Goal: Task Accomplishment & Management: Use online tool/utility

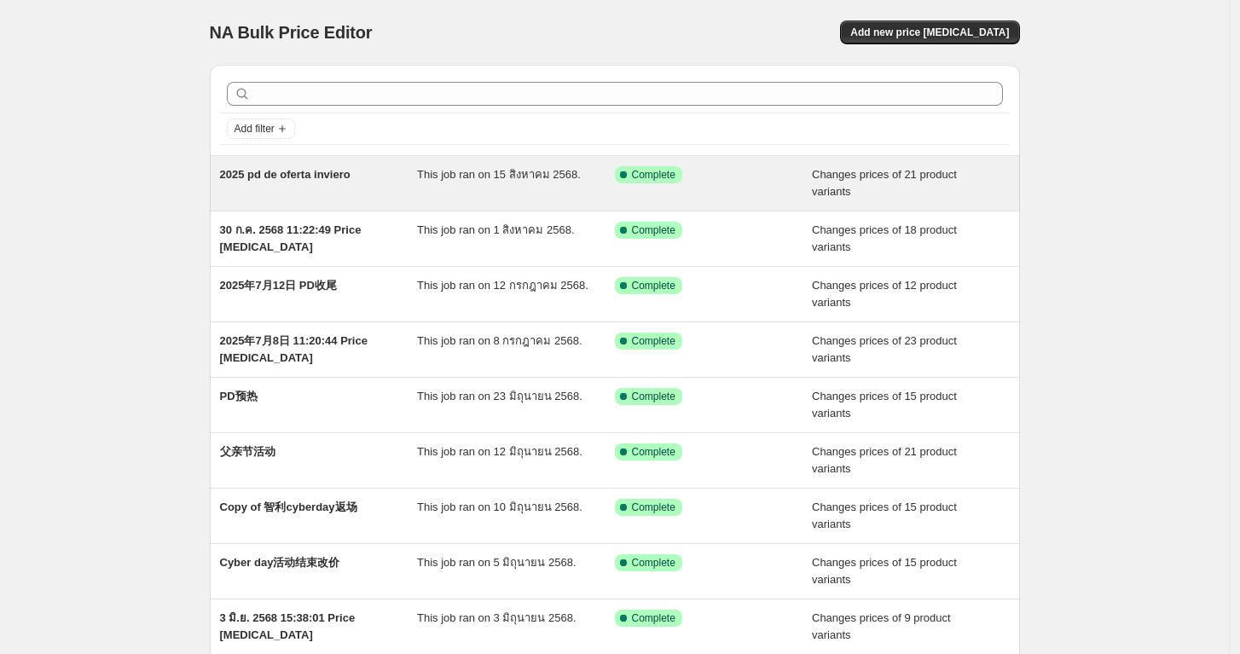
click at [297, 176] on span "2025 pd de oferta inviero" at bounding box center [285, 174] width 130 height 13
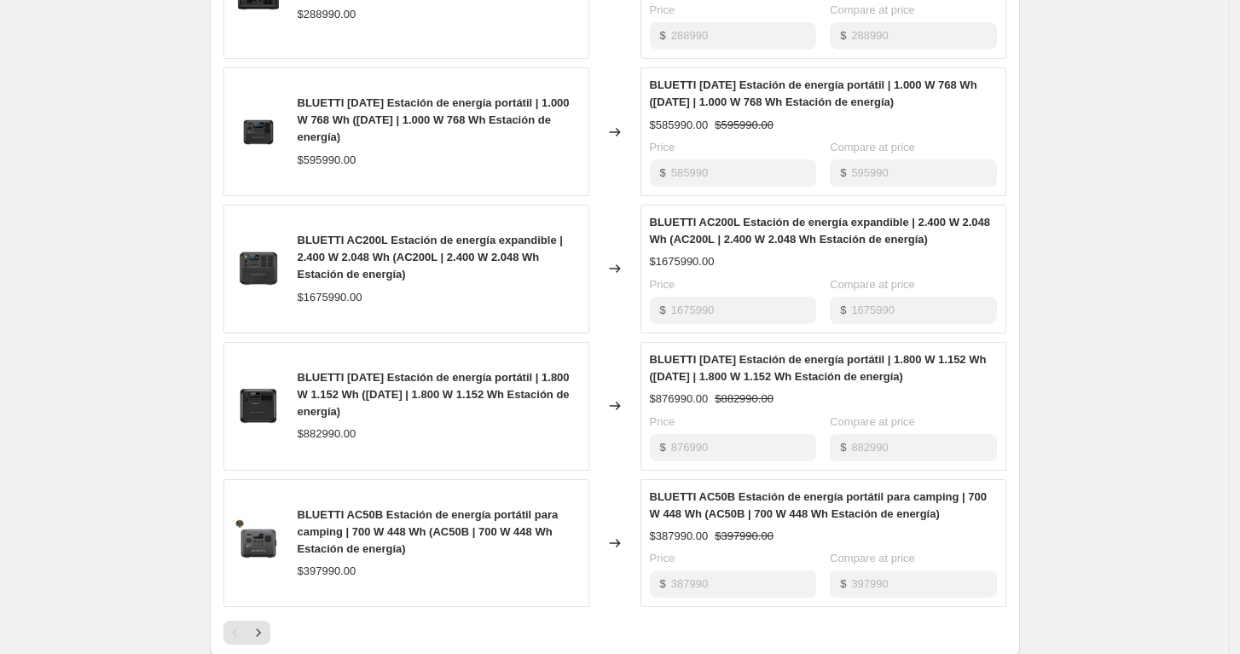
scroll to position [853, 0]
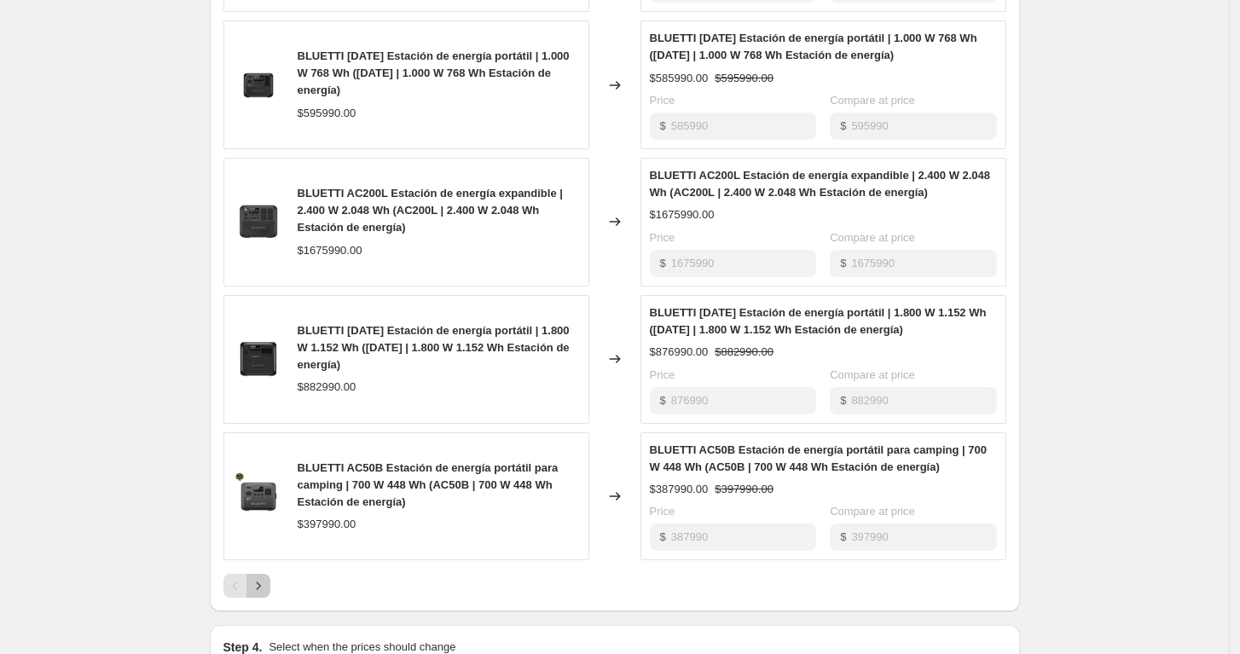
click at [270, 588] on button "Next" at bounding box center [258, 586] width 24 height 24
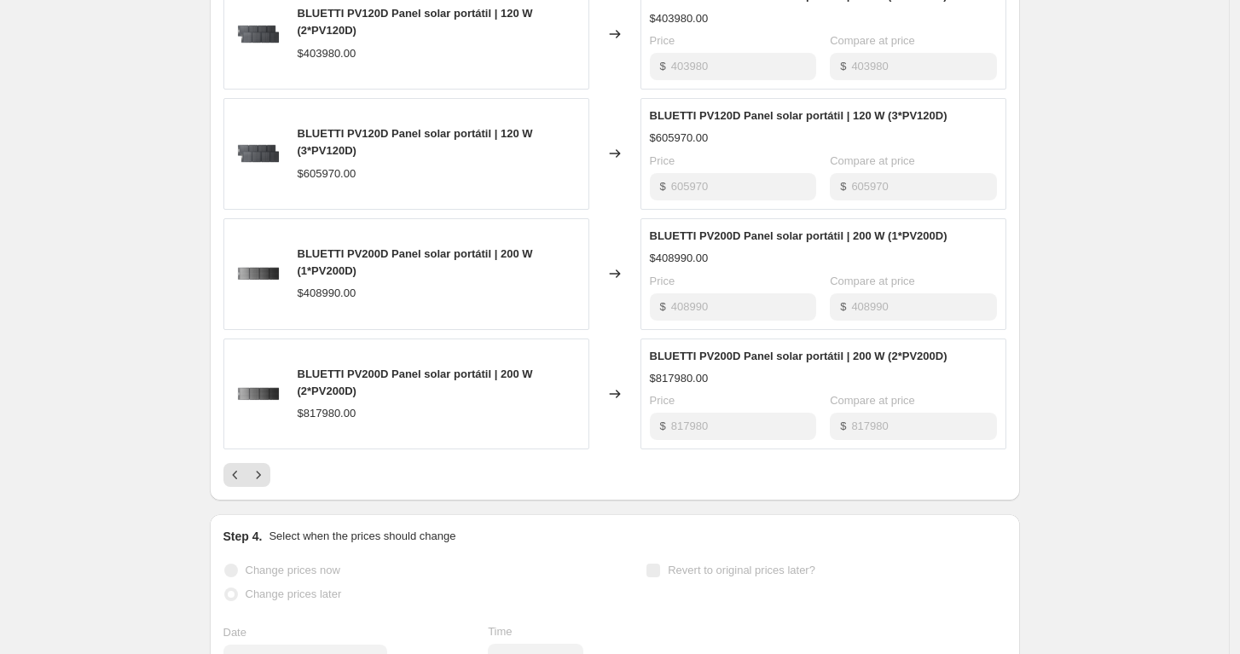
scroll to position [947, 0]
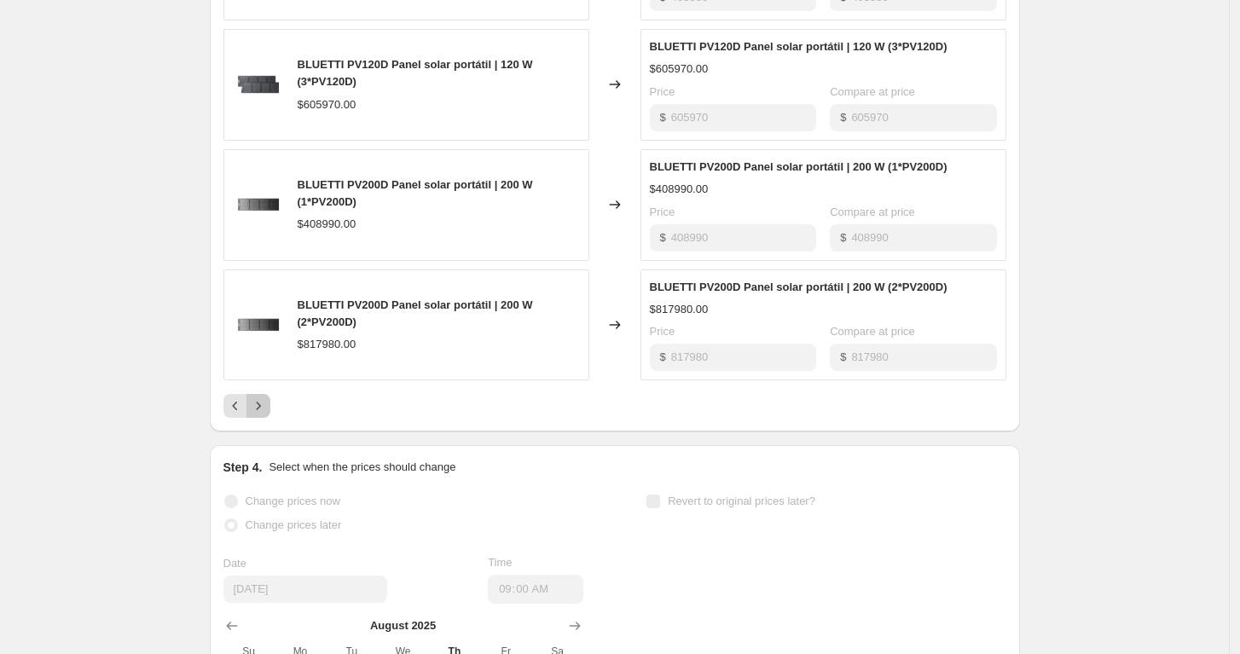
click at [267, 404] on icon "Next" at bounding box center [258, 405] width 17 height 17
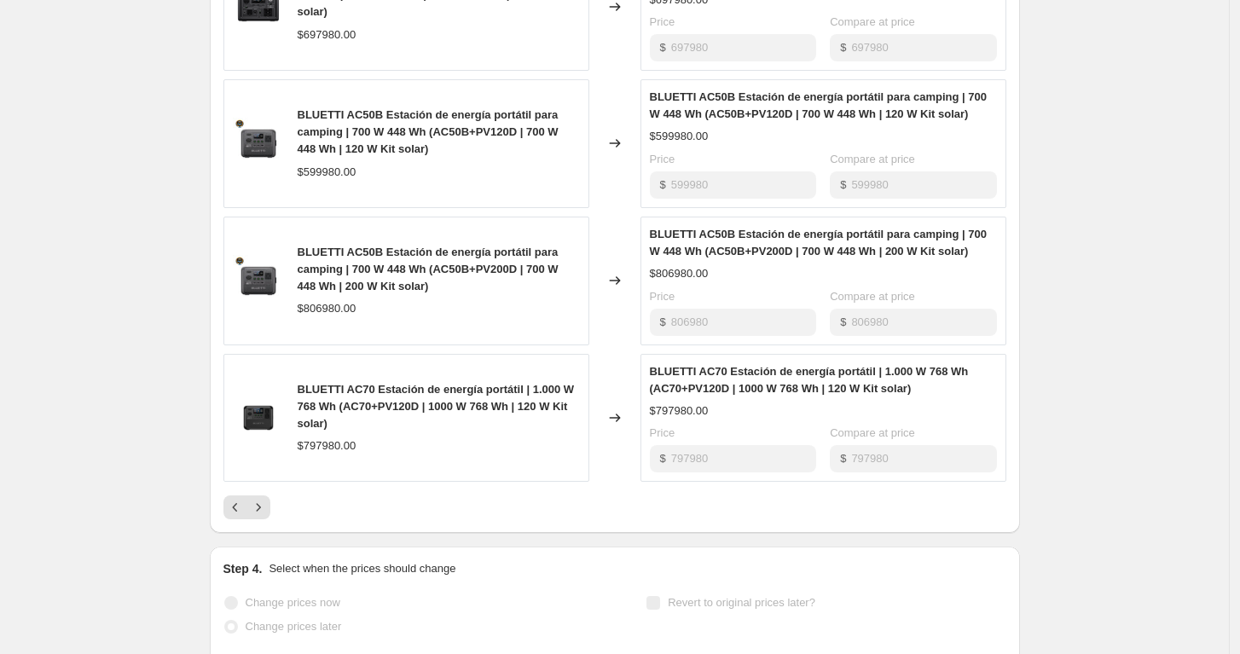
scroll to position [1137, 0]
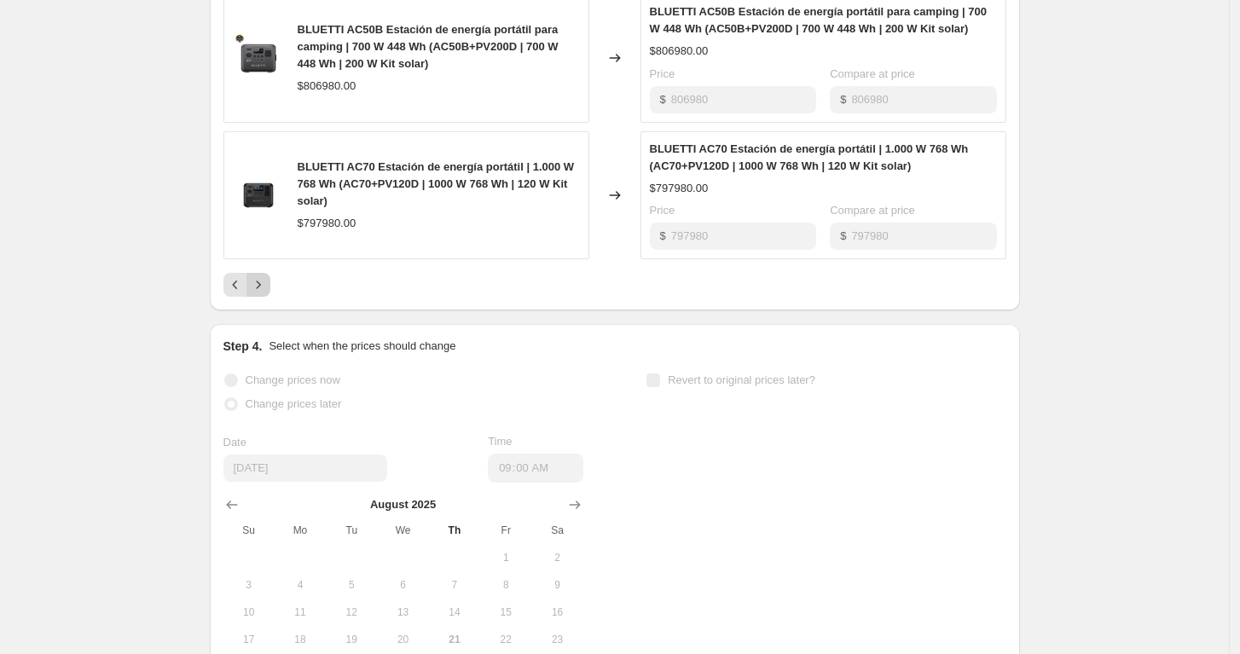
click at [267, 288] on icon "Next" at bounding box center [258, 284] width 17 height 17
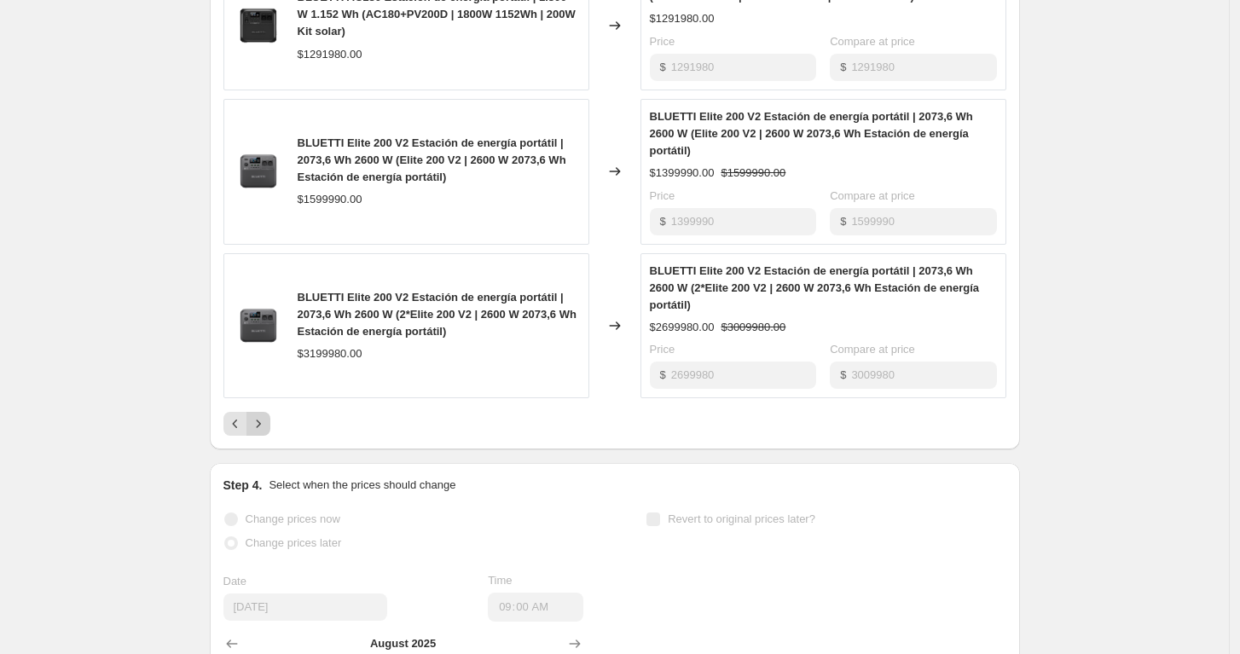
scroll to position [1042, 0]
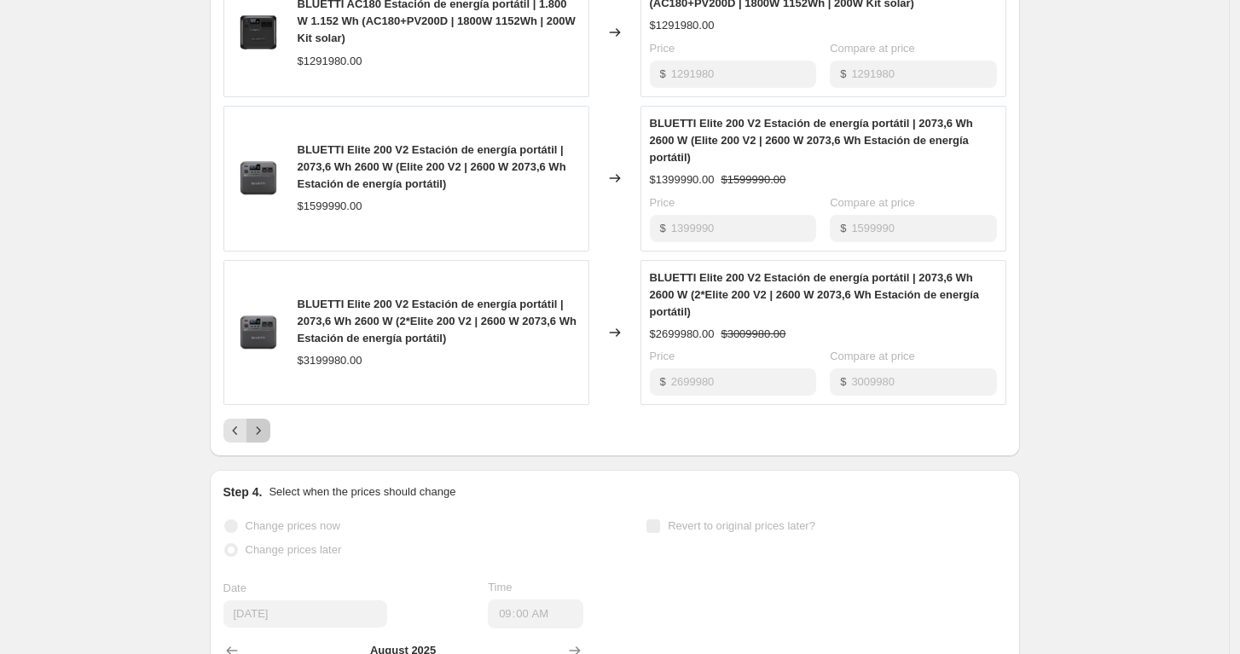
click at [258, 435] on icon "Next" at bounding box center [258, 430] width 17 height 17
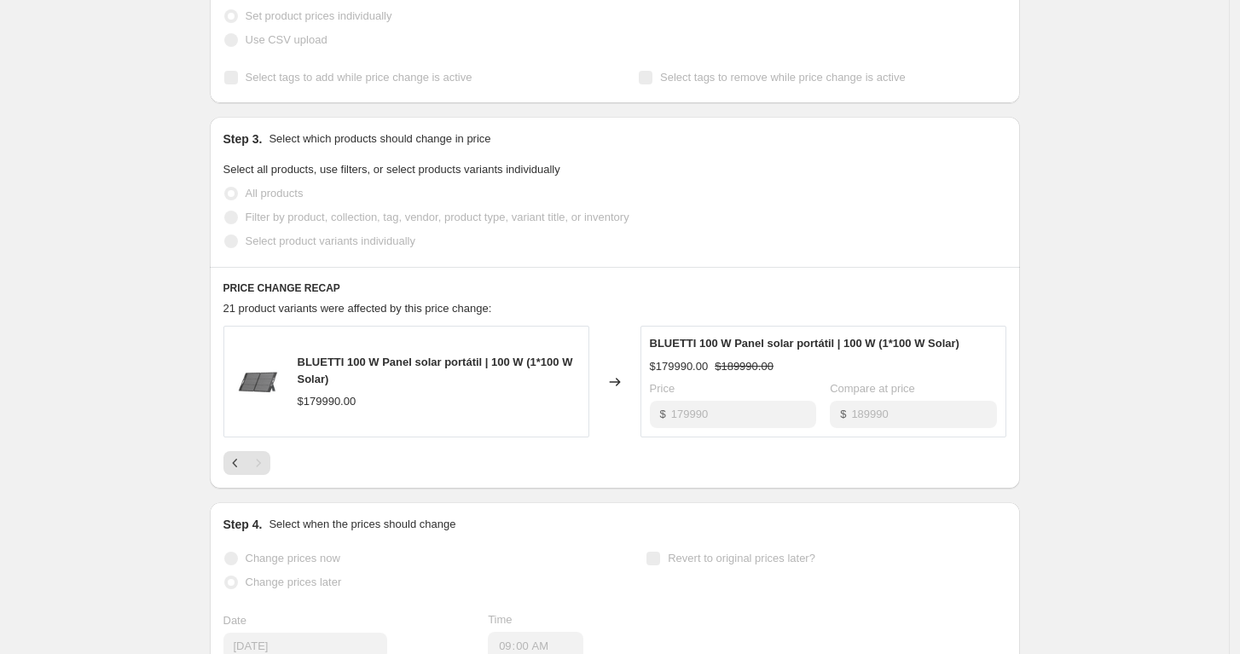
scroll to position [315, 0]
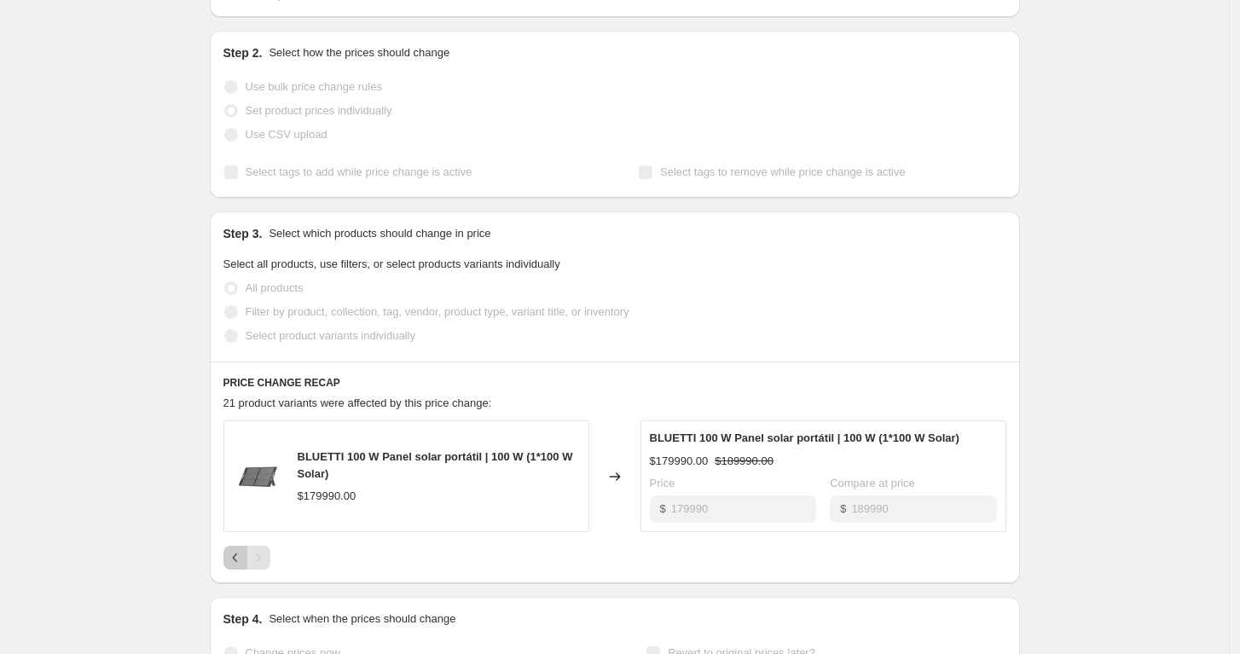
click at [241, 553] on icon "Previous" at bounding box center [235, 557] width 17 height 17
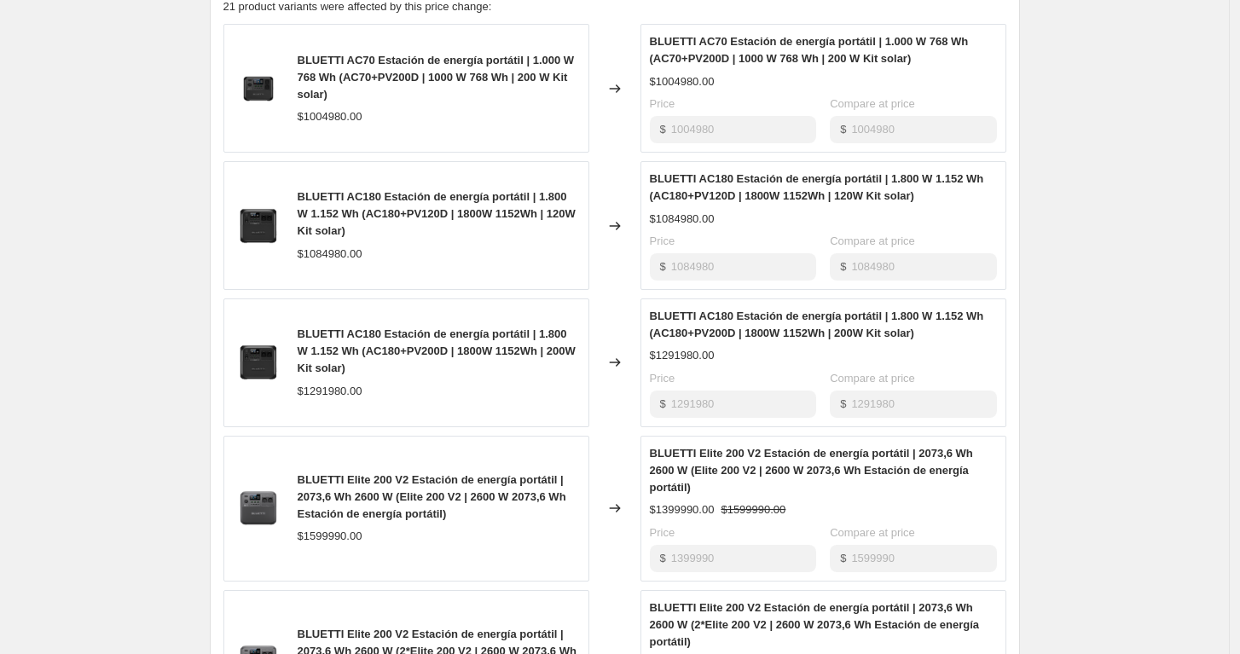
scroll to position [853, 0]
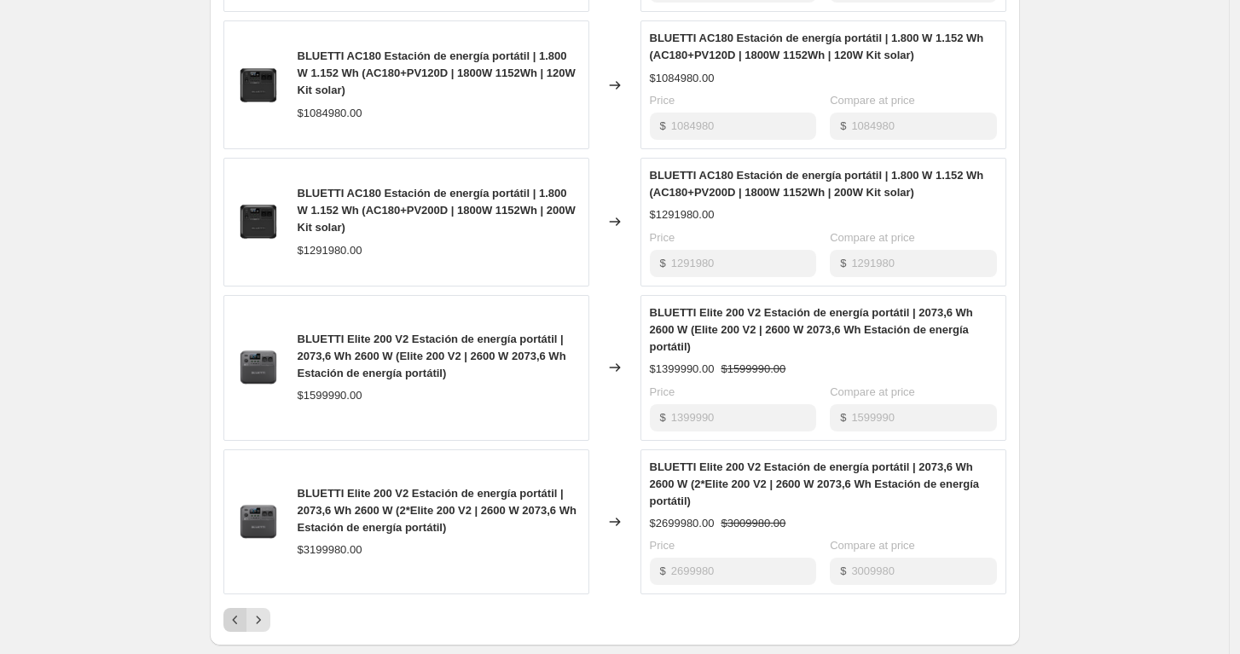
click at [244, 612] on icon "Previous" at bounding box center [235, 619] width 17 height 17
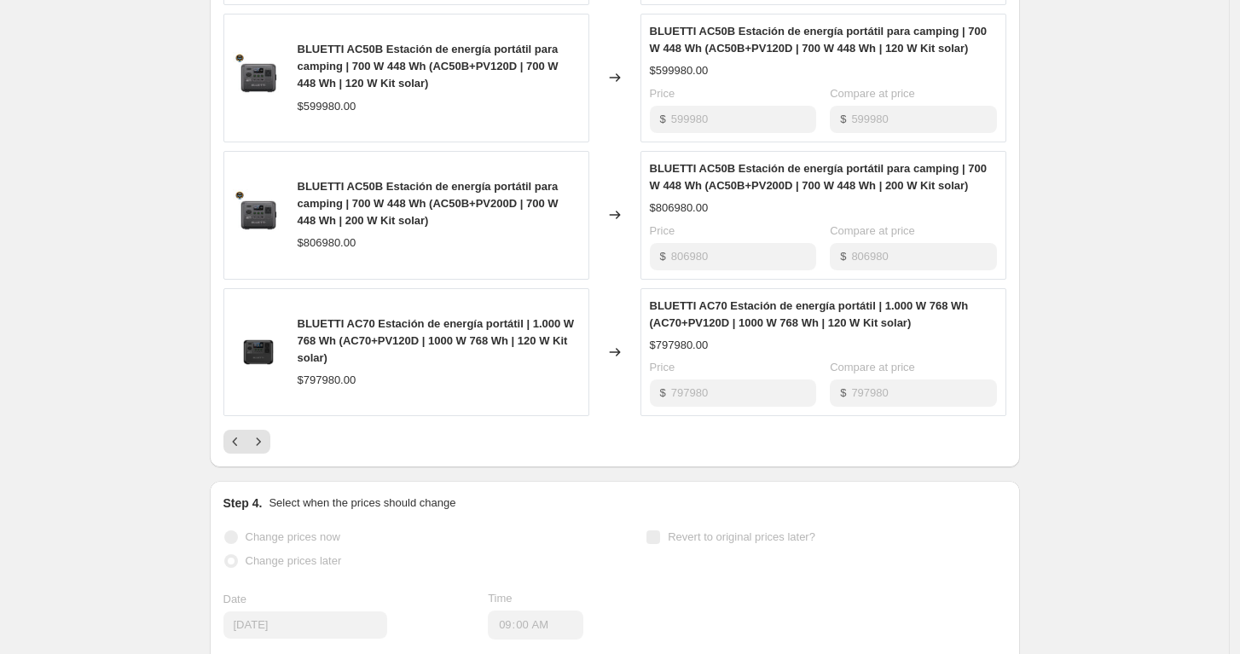
scroll to position [1137, 0]
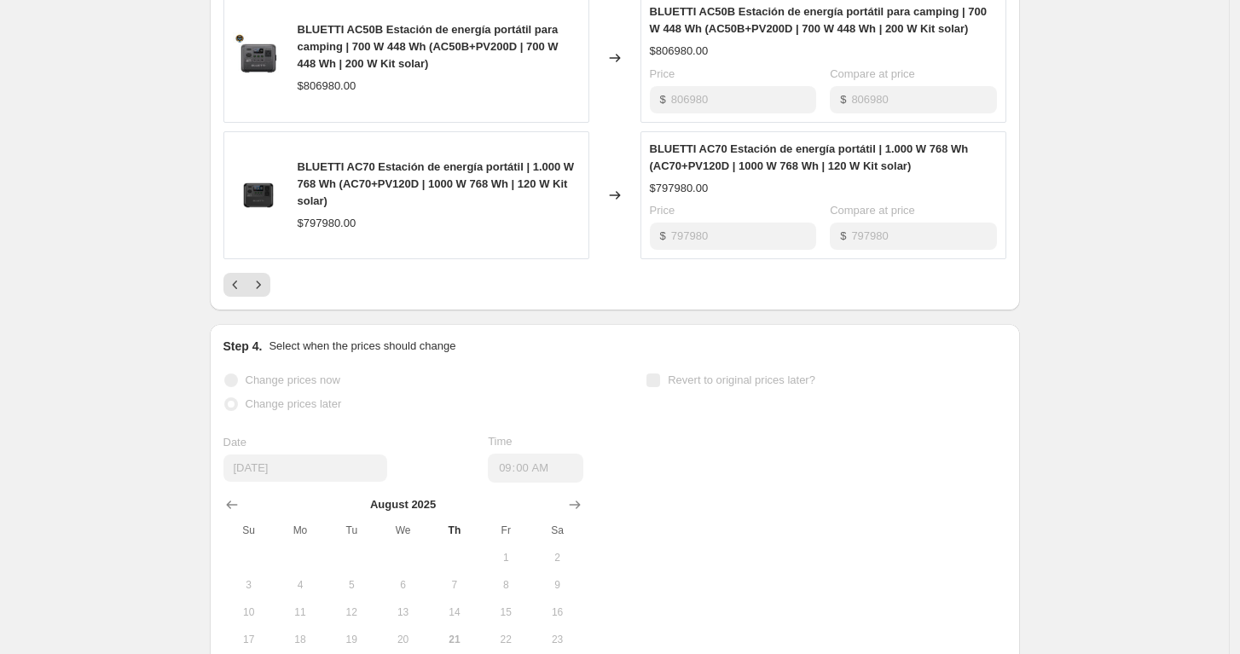
click at [270, 293] on div "Pagination" at bounding box center [258, 285] width 24 height 24
click at [270, 291] on button "Next" at bounding box center [258, 285] width 24 height 24
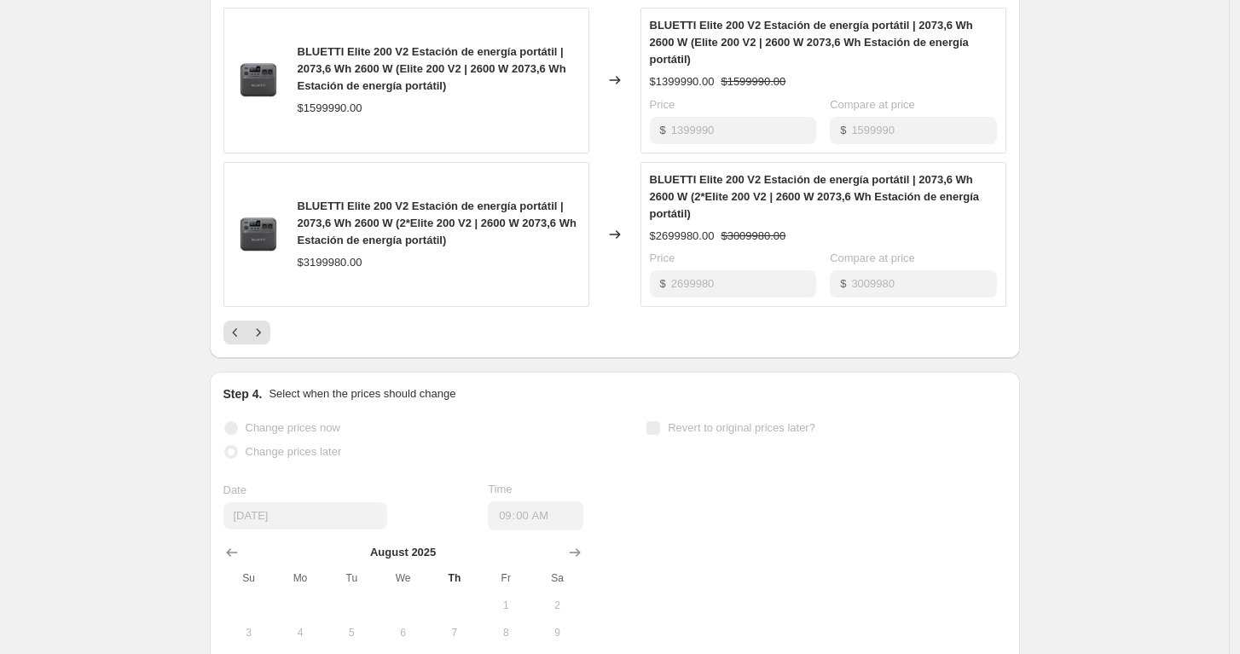
scroll to position [1042, 0]
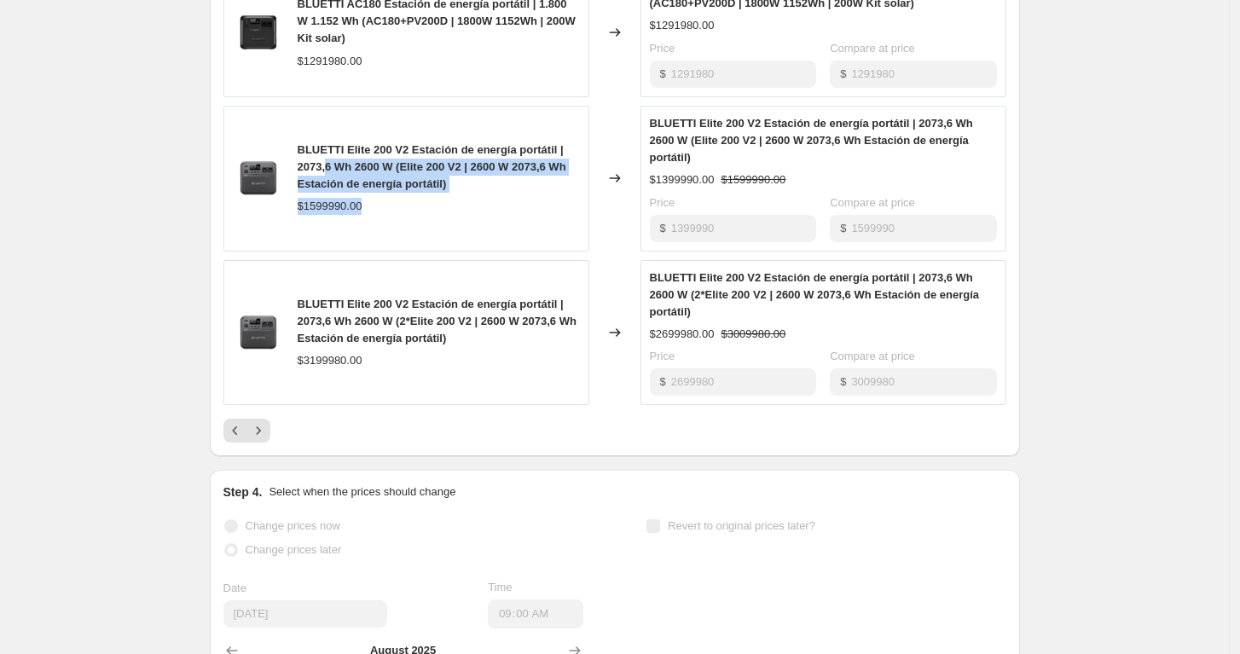
drag, startPoint x: 333, startPoint y: 166, endPoint x: 464, endPoint y: 200, distance: 135.5
click at [464, 200] on div "BLUETTI Elite 200 V2 Estación de energía portátil | 2073,6 Wh 2600 W (Elite 200…" at bounding box center [439, 178] width 282 height 73
